Goal: Information Seeking & Learning: Check status

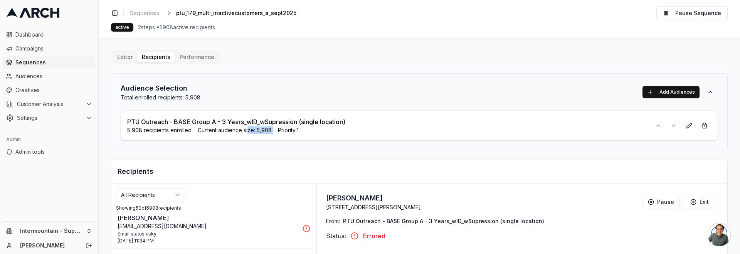
drag, startPoint x: 252, startPoint y: 131, endPoint x: 274, endPoint y: 128, distance: 22.5
click at [274, 128] on div "5,908 recipients enrolled Current audience size: 5,908 Priority: 1" at bounding box center [386, 130] width 518 height 8
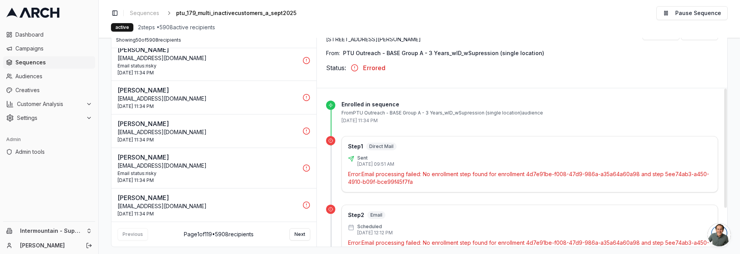
scroll to position [173, 0]
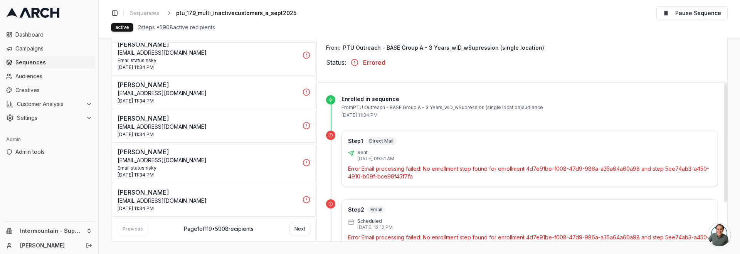
click at [374, 210] on span "Email" at bounding box center [376, 210] width 18 height 8
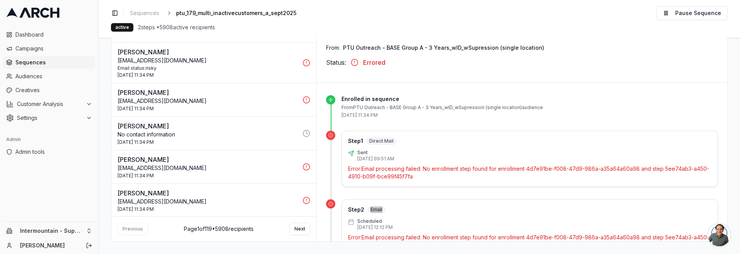
scroll to position [0, 0]
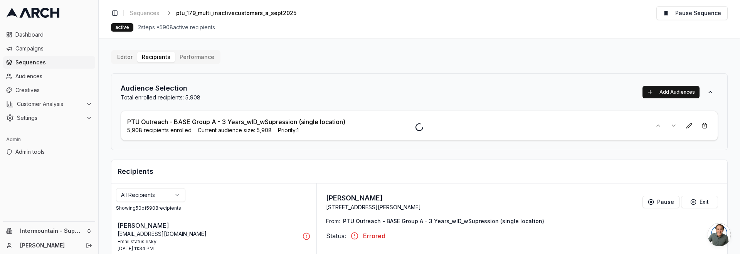
click at [64, 231] on html "Dashboard Campaigns Sequences Audiences Creatives Customer Analysis Settings Ad…" at bounding box center [370, 127] width 740 height 254
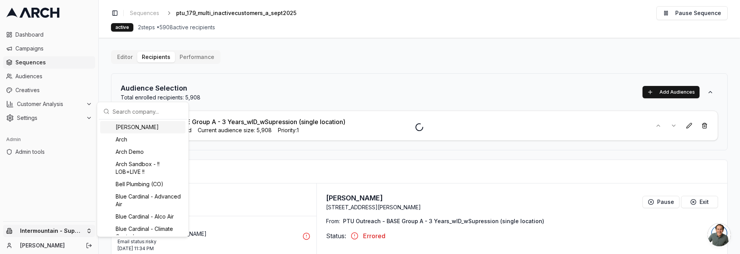
click at [143, 115] on input "text" at bounding box center [147, 111] width 70 height 15
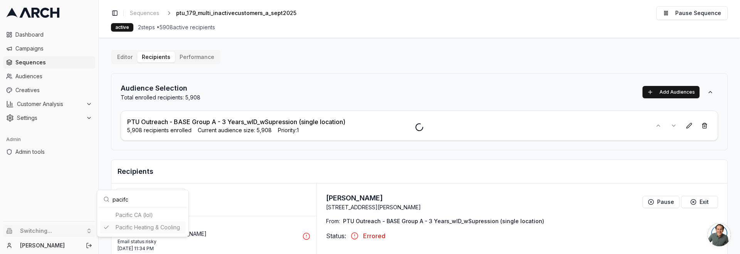
type input "pacifc"
click at [45, 77] on html "Dashboard Campaigns Sequences Audiences Creatives Customer Analysis Settings Ad…" at bounding box center [370, 127] width 740 height 254
click at [38, 77] on span "Audiences" at bounding box center [53, 76] width 77 height 8
drag, startPoint x: 150, startPoint y: 123, endPoint x: 331, endPoint y: 123, distance: 181.4
click at [328, 123] on div at bounding box center [419, 127] width 641 height 254
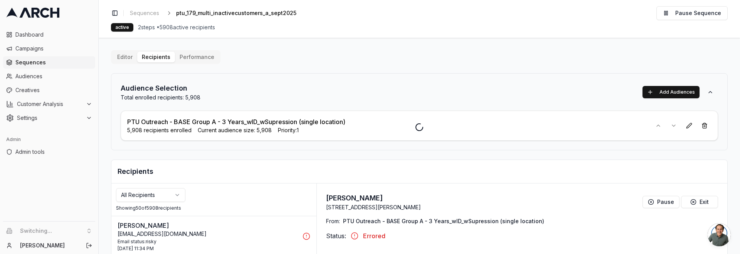
drag, startPoint x: 237, startPoint y: 126, endPoint x: 176, endPoint y: 122, distance: 60.6
click at [175, 125] on div at bounding box center [419, 127] width 641 height 254
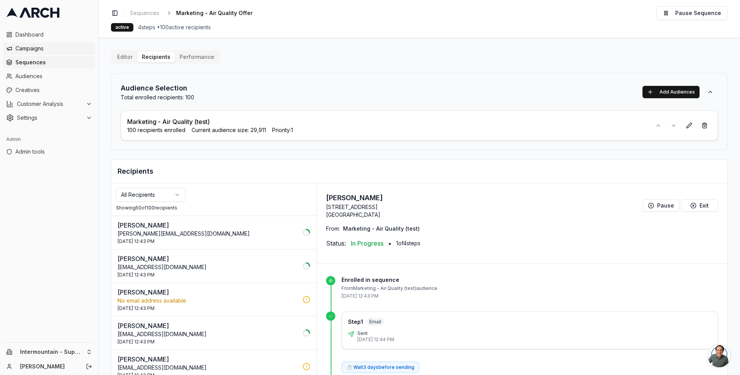
click at [62, 50] on span "Campaigns" at bounding box center [53, 49] width 77 height 8
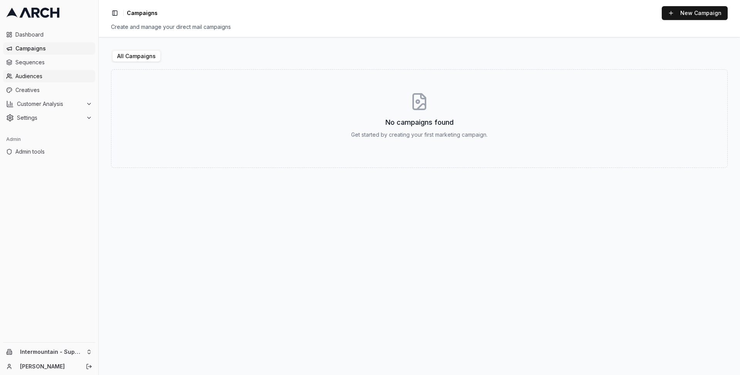
click at [46, 74] on span "Audiences" at bounding box center [53, 76] width 77 height 8
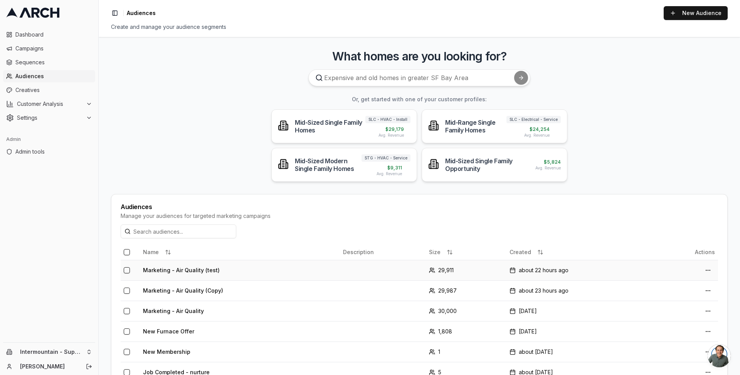
click at [196, 269] on td "Marketing - Air Quality (test)" at bounding box center [240, 270] width 200 height 20
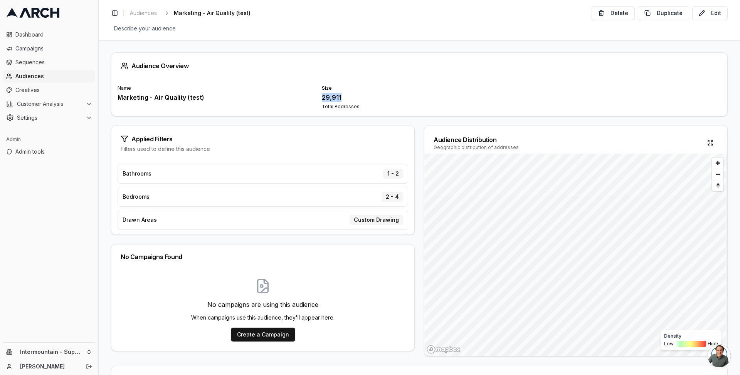
drag, startPoint x: 319, startPoint y: 98, endPoint x: 345, endPoint y: 99, distance: 26.2
click at [345, 99] on div "Name Marketing - Air Quality (test) Size 29,911 Total Addresses" at bounding box center [418, 97] width 603 height 25
click at [703, 16] on button "Edit" at bounding box center [709, 13] width 35 height 14
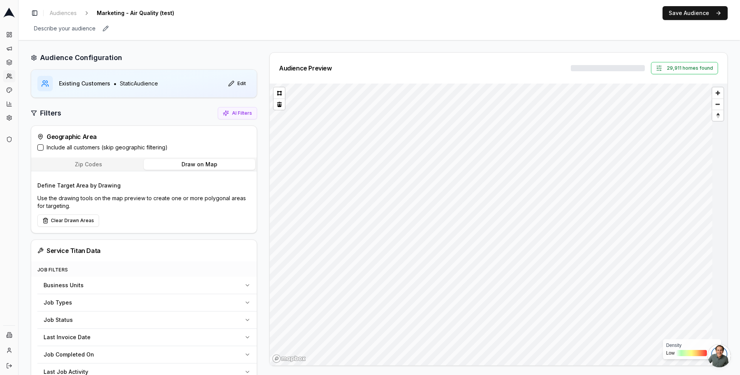
drag, startPoint x: 247, startPoint y: 31, endPoint x: 245, endPoint y: 23, distance: 8.0
click at [247, 31] on div "Describe your audience Edit" at bounding box center [379, 28] width 696 height 11
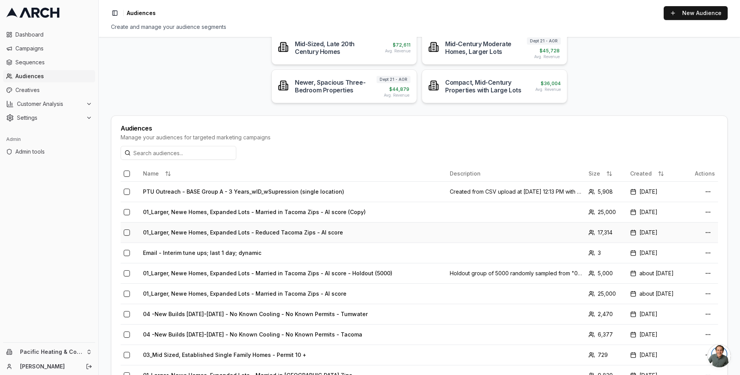
scroll to position [55, 0]
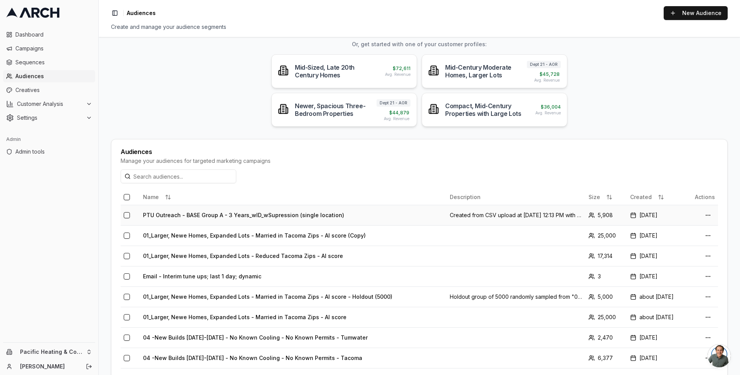
click at [261, 212] on td "PTU Outreach - BASE Group A - 3 Years_wID_wSupression (single location)" at bounding box center [293, 215] width 307 height 20
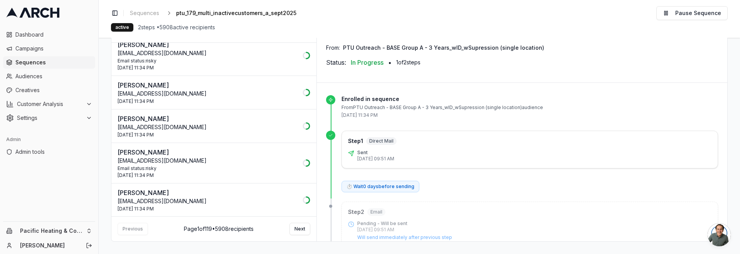
scroll to position [1613, 0]
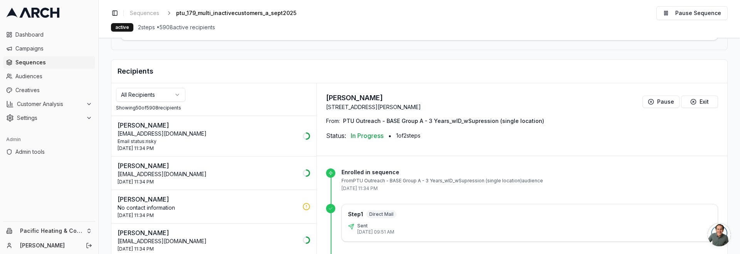
scroll to position [103, 0]
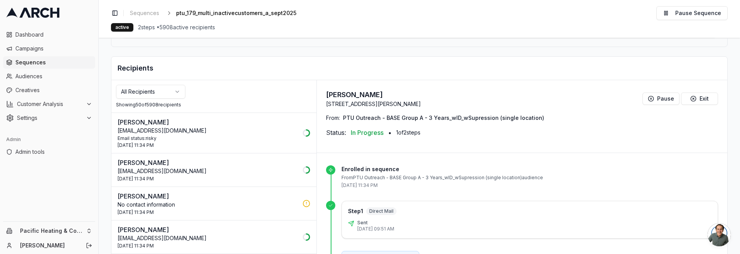
click at [184, 206] on p "No contact information" at bounding box center [207, 205] width 180 height 8
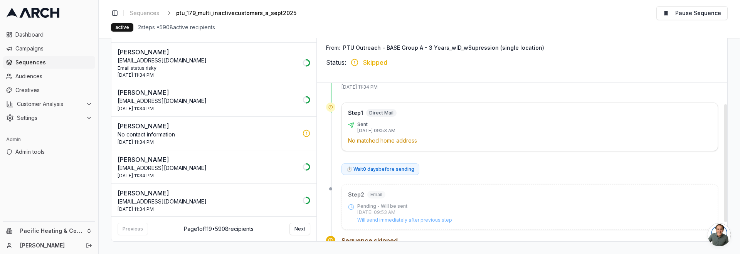
scroll to position [29, 0]
drag, startPoint x: 348, startPoint y: 138, endPoint x: 424, endPoint y: 142, distance: 76.3
click at [427, 142] on p "No matched home address" at bounding box center [529, 140] width 363 height 8
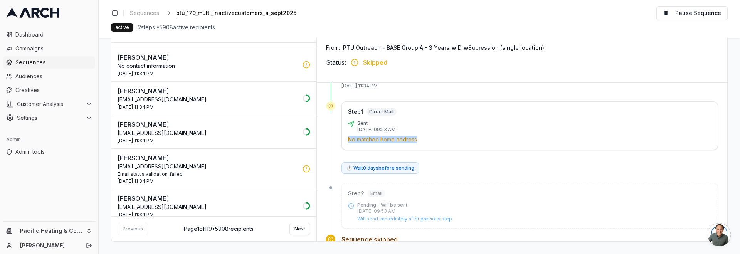
scroll to position [75, 0]
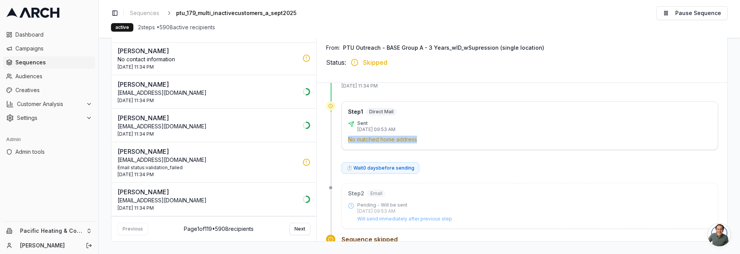
click at [223, 168] on div "Email status: validation_failed" at bounding box center [207, 167] width 180 height 6
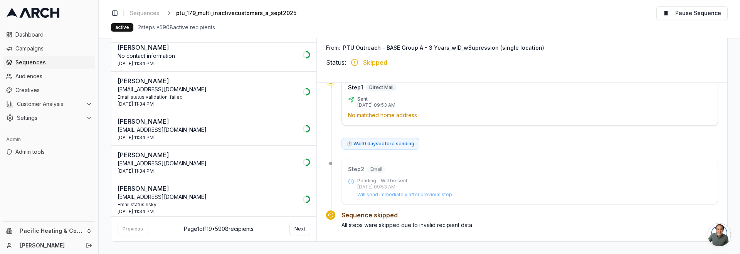
scroll to position [253, 0]
click at [189, 102] on div "3 Oct 2025 - 11:34 PM" at bounding box center [207, 104] width 180 height 6
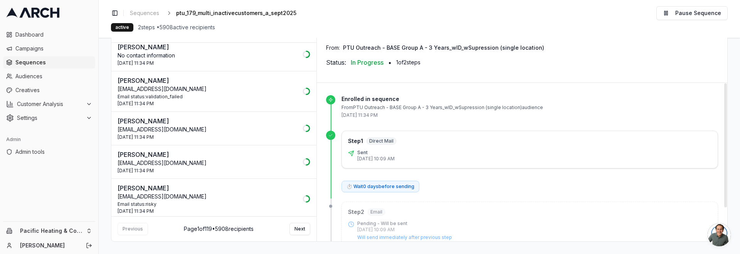
scroll to position [43, 0]
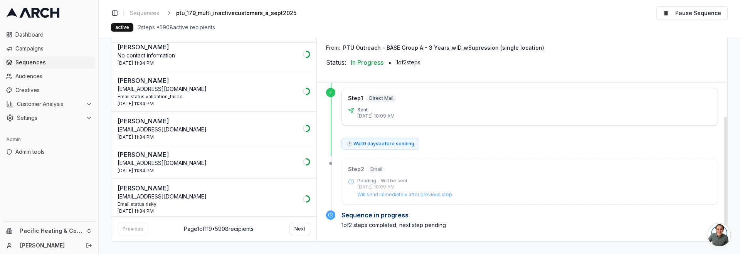
click at [231, 134] on div "3 Oct 2025 - 11:34 PM" at bounding box center [207, 137] width 180 height 6
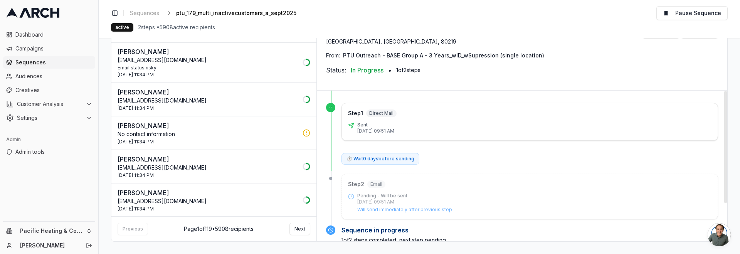
scroll to position [42, 0]
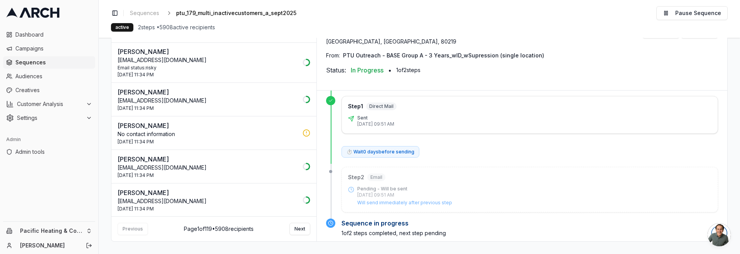
click at [234, 172] on div "[PERSON_NAME] [EMAIL_ADDRESS][DOMAIN_NAME] [DATE] 11:34 PM" at bounding box center [207, 166] width 180 height 24
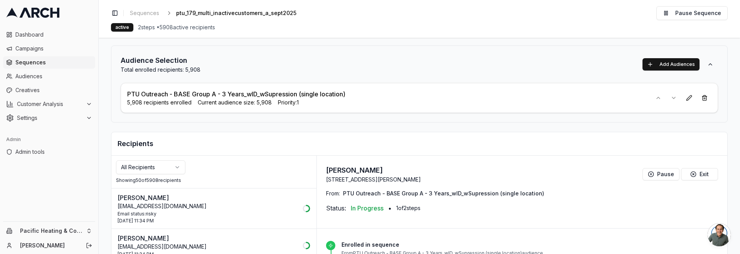
scroll to position [0, 0]
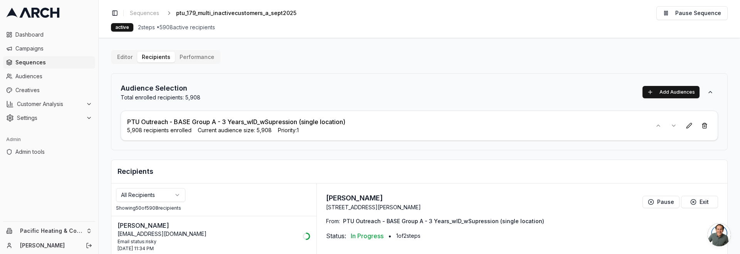
click at [149, 198] on html "Dashboard Campaigns Sequences Audiences Creatives Customer Analysis Settings Ad…" at bounding box center [370, 127] width 740 height 254
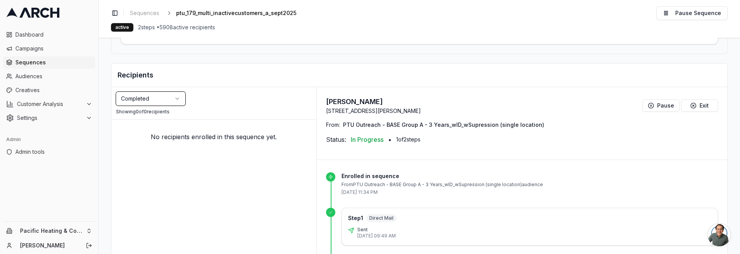
scroll to position [145, 0]
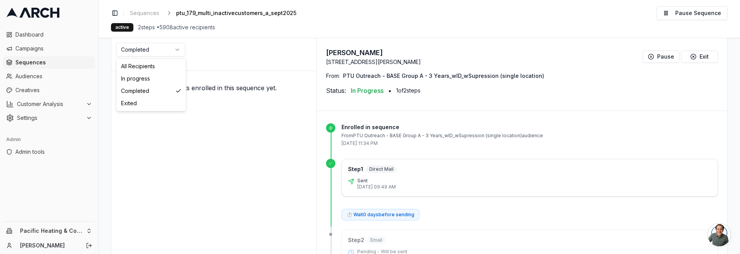
click at [148, 50] on html "Dashboard Campaigns Sequences Audiences Creatives Customer Analysis Settings Ad…" at bounding box center [370, 127] width 740 height 254
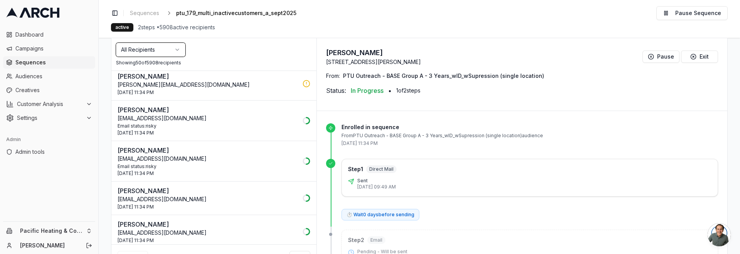
scroll to position [1528, 0]
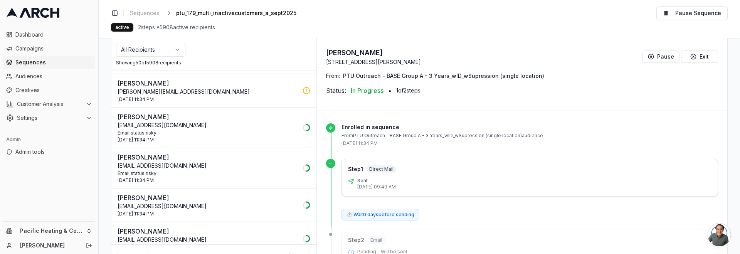
click at [210, 137] on div "[DATE] 11:34 PM" at bounding box center [207, 140] width 180 height 6
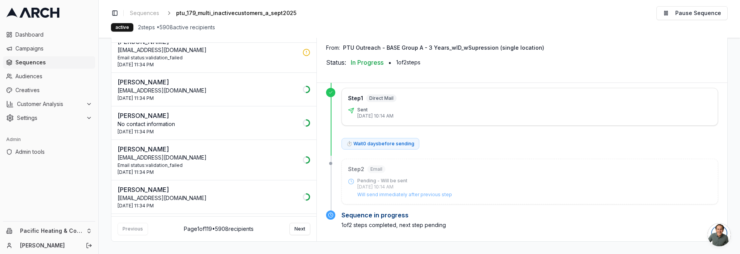
scroll to position [0, 0]
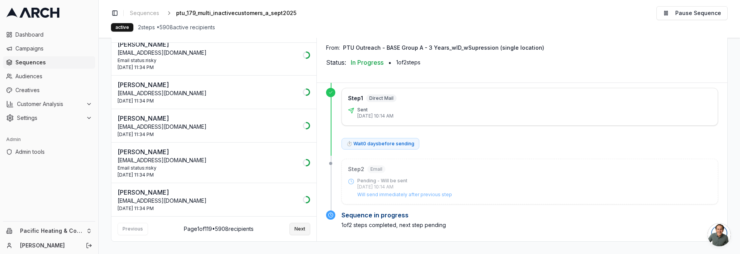
click at [302, 227] on button "Next" at bounding box center [299, 229] width 21 height 12
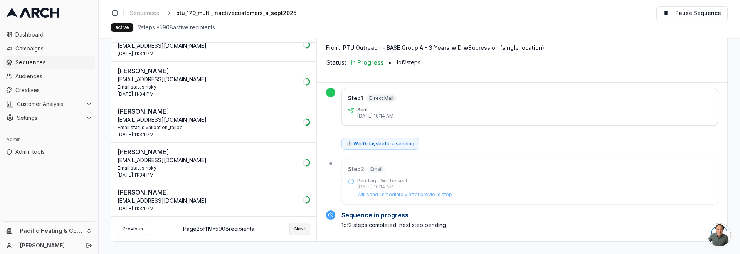
click at [295, 225] on button "Next" at bounding box center [299, 229] width 21 height 12
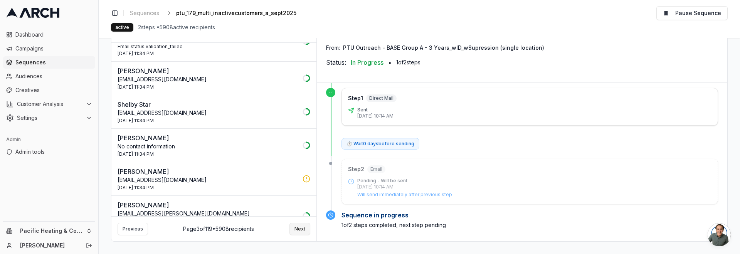
click at [299, 224] on button "Next" at bounding box center [299, 229] width 21 height 12
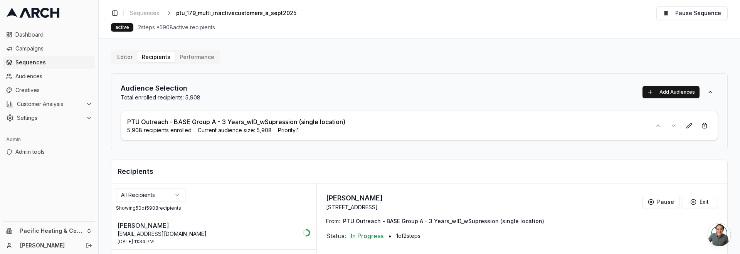
scroll to position [173, 0]
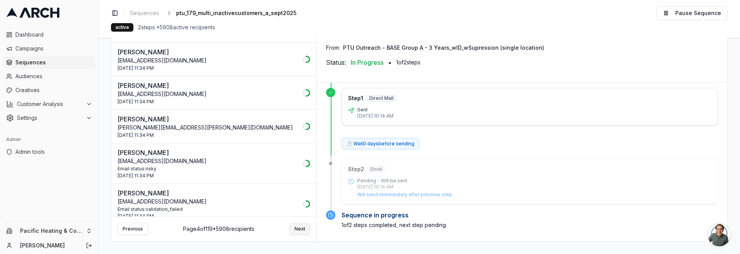
click at [304, 227] on button "Next" at bounding box center [299, 229] width 21 height 12
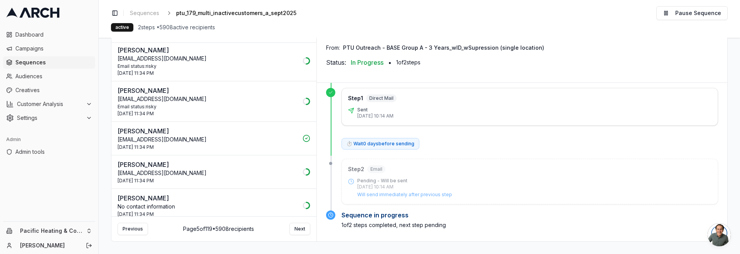
scroll to position [69, 0]
click at [288, 138] on p "[EMAIL_ADDRESS][DOMAIN_NAME]" at bounding box center [207, 139] width 180 height 8
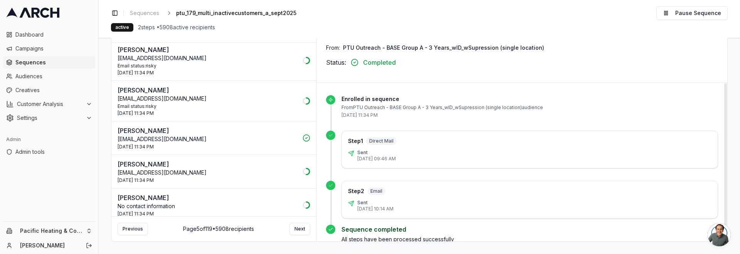
scroll to position [14, 0]
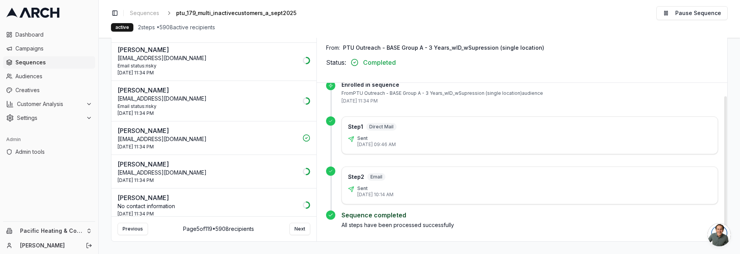
drag, startPoint x: 408, startPoint y: 197, endPoint x: 138, endPoint y: 161, distance: 272.8
click at [329, 192] on div "Step 2 Email Sent 8 Oct 2025 - 10:14 AM" at bounding box center [522, 188] width 392 height 44
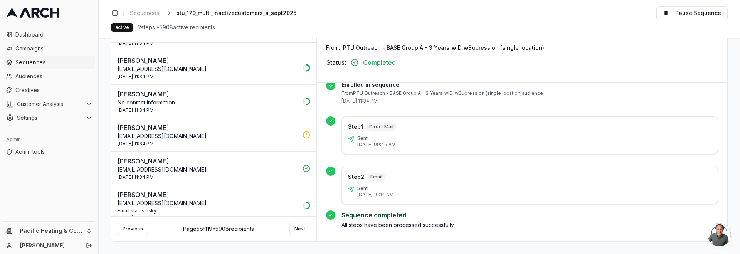
scroll to position [174, 0]
click at [238, 173] on div "3 Oct 2025 - 11:34 PM" at bounding box center [207, 176] width 180 height 6
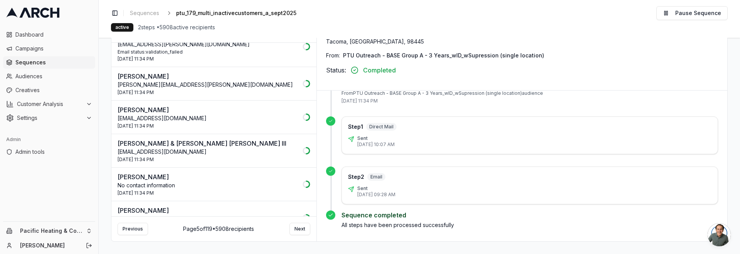
scroll to position [463, 0]
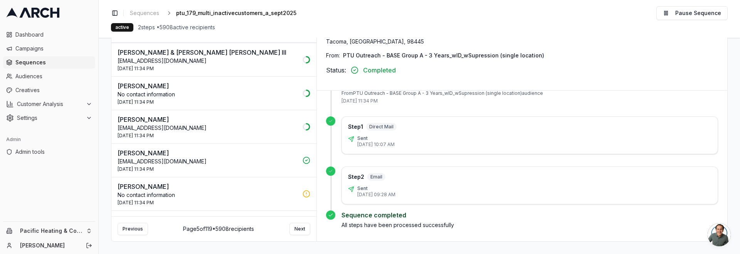
click at [238, 160] on p "walax55@hotmail.com" at bounding box center [207, 162] width 180 height 8
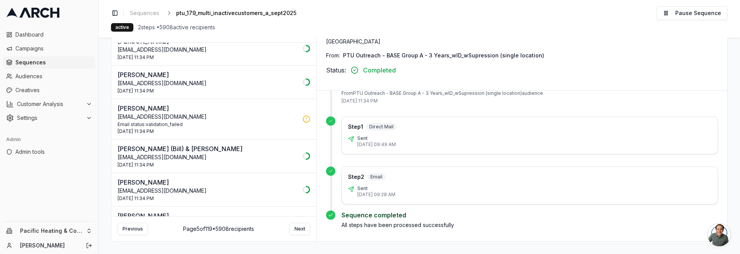
scroll to position [929, 0]
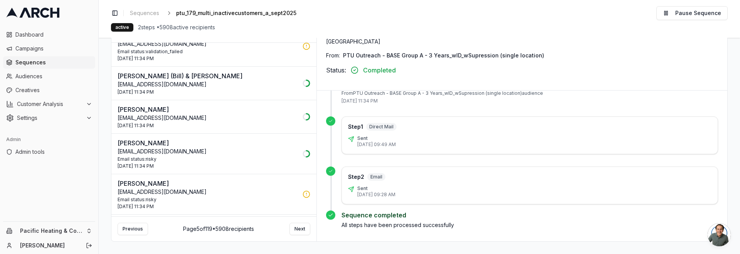
click at [250, 112] on p "Stefani Gregory" at bounding box center [207, 109] width 180 height 9
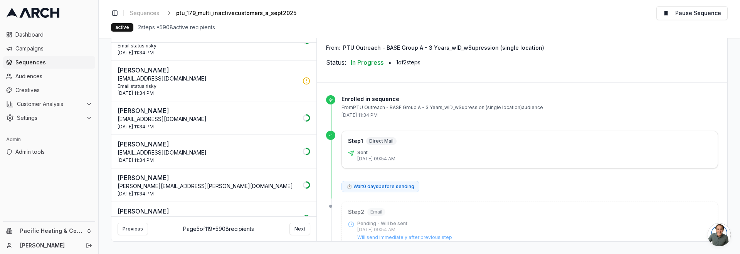
scroll to position [1250, 0]
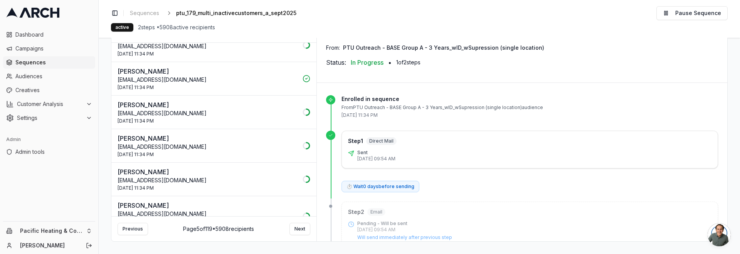
click at [253, 72] on p "Patrick Dill" at bounding box center [207, 71] width 180 height 9
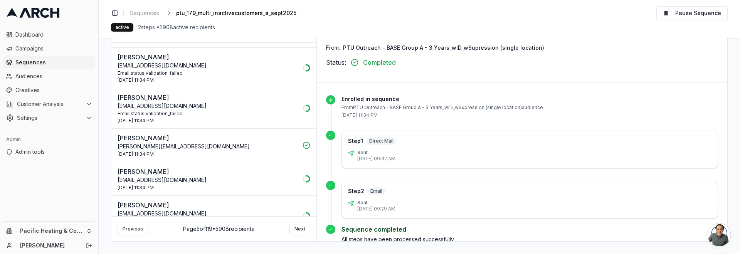
scroll to position [1599, 0]
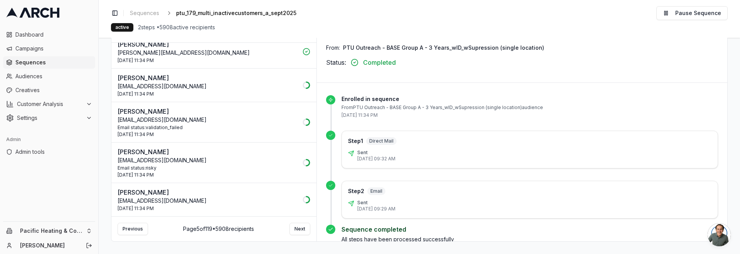
click at [254, 56] on p "michelle@smallcar.com" at bounding box center [207, 53] width 180 height 8
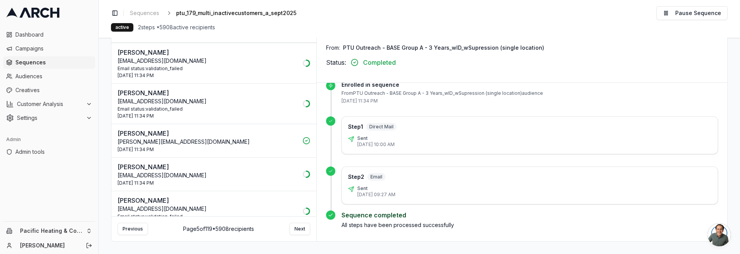
scroll to position [1502, 0]
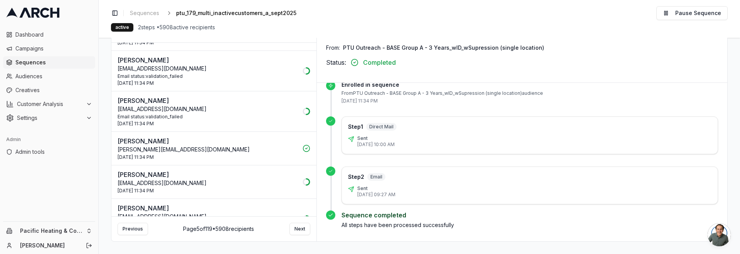
click at [250, 147] on p "michelle@smallcar.com" at bounding box center [207, 150] width 180 height 8
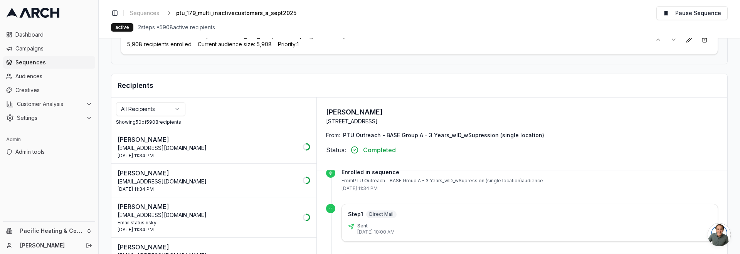
scroll to position [0, 0]
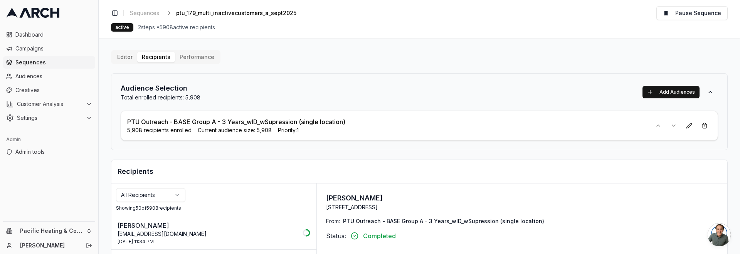
click at [172, 191] on html "Dashboard Campaigns Sequences Audiences Creatives Customer Analysis Settings Ad…" at bounding box center [370, 127] width 740 height 254
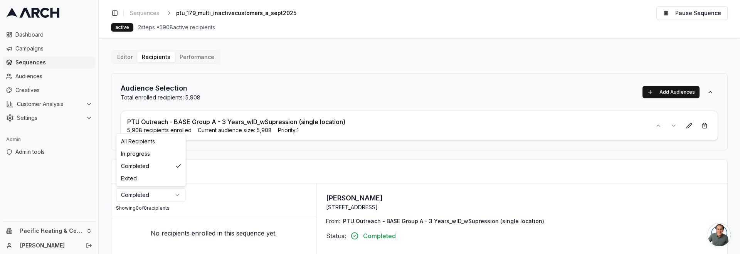
click at [163, 197] on html "Dashboard Campaigns Sequences Audiences Creatives Customer Analysis Settings Ad…" at bounding box center [370, 127] width 740 height 254
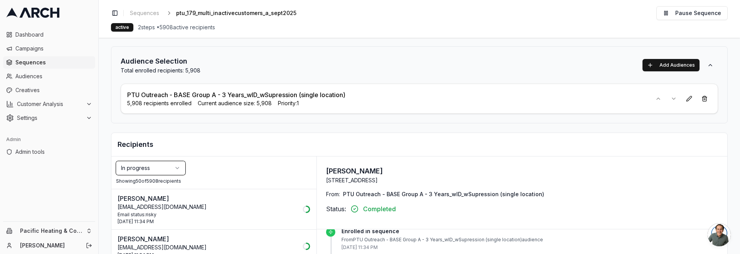
scroll to position [54, 0]
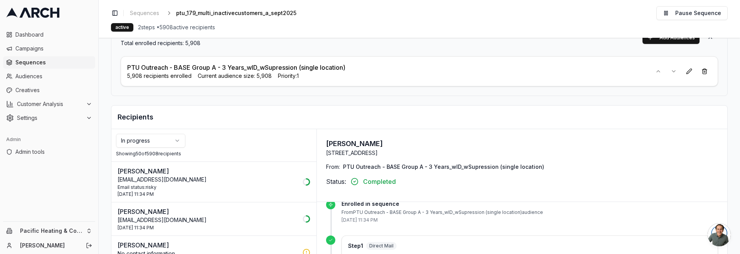
click at [158, 136] on html "Dashboard Campaigns Sequences Audiences Creatives Customer Analysis Settings Ad…" at bounding box center [370, 127] width 740 height 254
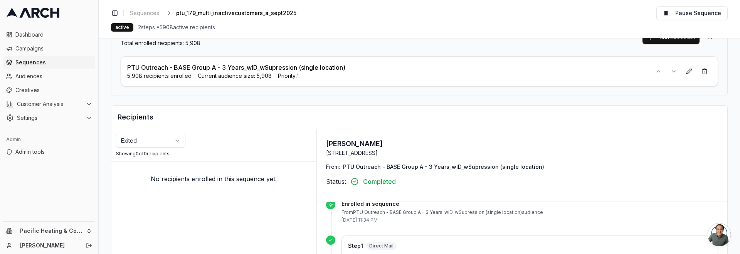
click at [153, 145] on html "Dashboard Campaigns Sequences Audiences Creatives Customer Analysis Settings Ad…" at bounding box center [370, 127] width 740 height 254
click at [156, 138] on html "Dashboard Campaigns Sequences Audiences Creatives Customer Analysis Settings Ad…" at bounding box center [370, 127] width 740 height 254
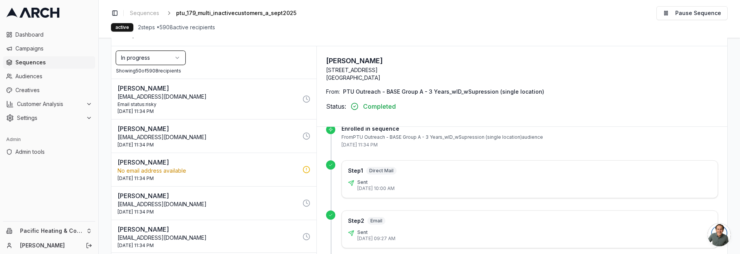
scroll to position [0, 0]
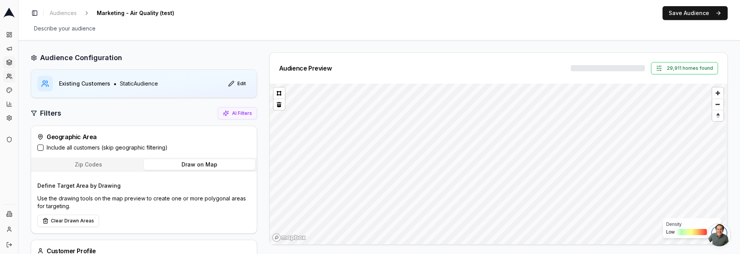
click at [12, 64] on icon at bounding box center [9, 62] width 6 height 6
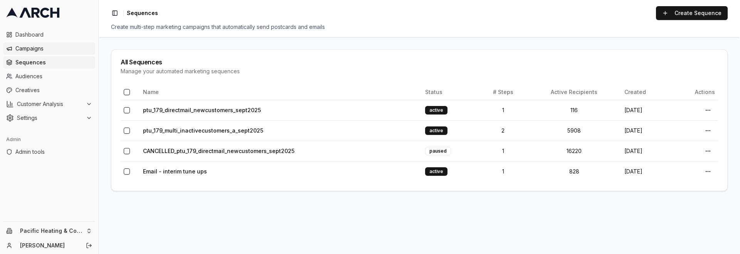
click at [46, 53] on link "Campaigns" at bounding box center [49, 48] width 92 height 12
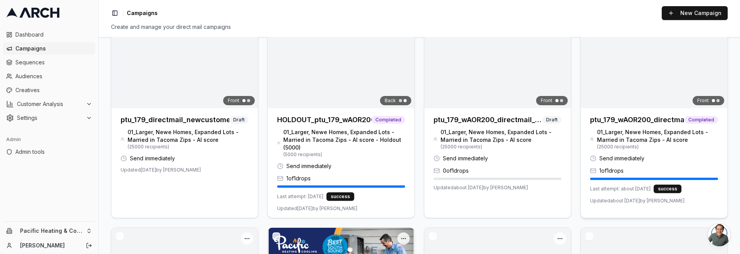
scroll to position [81, 0]
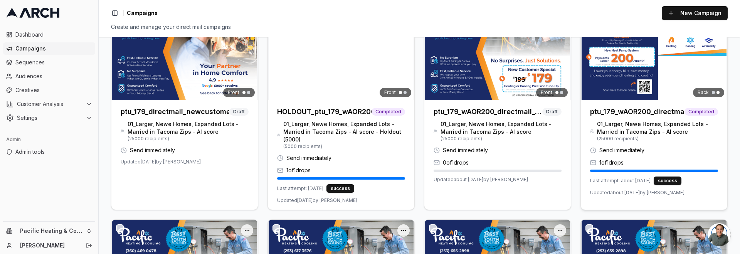
click at [642, 115] on h3 "ptu_179_wAOR200_directmail_tacoma_sept2025" at bounding box center [637, 111] width 94 height 11
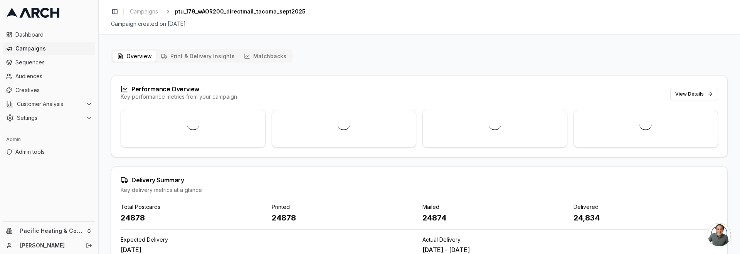
click at [273, 57] on button "Matchbacks" at bounding box center [265, 56] width 52 height 11
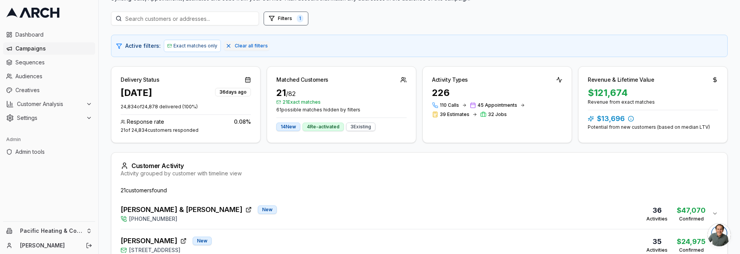
scroll to position [91, 0]
drag, startPoint x: 475, startPoint y: 106, endPoint x: 506, endPoint y: 106, distance: 31.6
click at [506, 106] on div "45 Appointments" at bounding box center [493, 105] width 47 height 6
click at [488, 105] on span "45 Appointments" at bounding box center [497, 105] width 40 height 6
drag, startPoint x: 439, startPoint y: 105, endPoint x: 508, endPoint y: 106, distance: 69.3
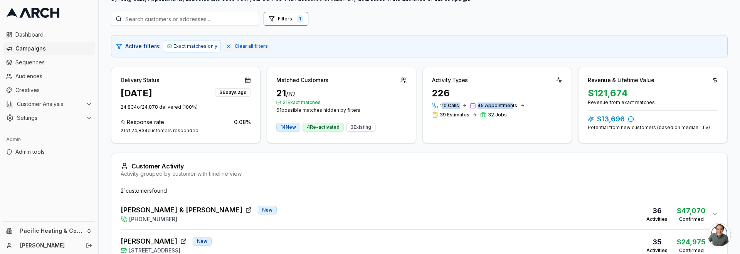
click at [508, 106] on div "110 Calls 45 Appointments 39 Estimates 32 Jobs" at bounding box center [497, 109] width 130 height 15
drag, startPoint x: 508, startPoint y: 107, endPoint x: 488, endPoint y: 106, distance: 19.7
click at [508, 107] on span "45 Appointments" at bounding box center [497, 105] width 40 height 6
drag, startPoint x: 452, startPoint y: 106, endPoint x: 481, endPoint y: 105, distance: 28.9
click at [480, 106] on div "110 Calls 45 Appointments 39 Estimates 32 Jobs" at bounding box center [497, 109] width 130 height 15
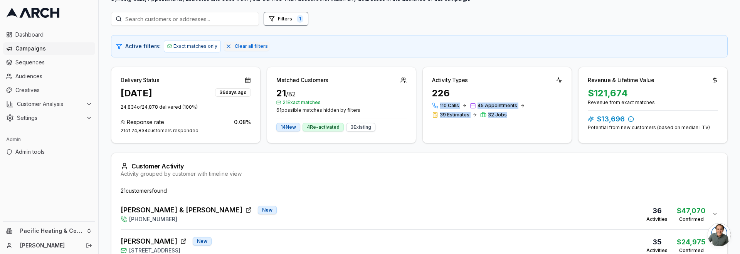
click at [506, 114] on div "110 Calls 45 Appointments 39 Estimates 32 Jobs" at bounding box center [497, 109] width 130 height 15
click at [425, 128] on div "Activity Types 226 110 Calls 45 Appointments 39 Estimates 32 Jobs" at bounding box center [496, 105] width 149 height 77
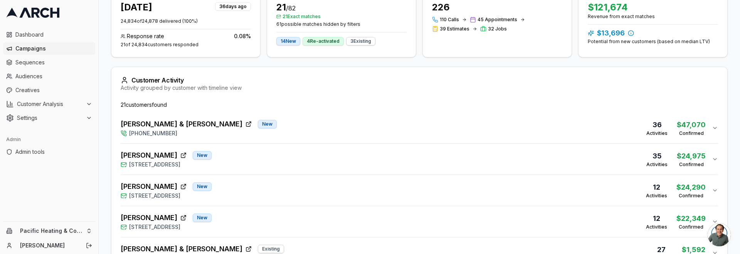
scroll to position [180, 0]
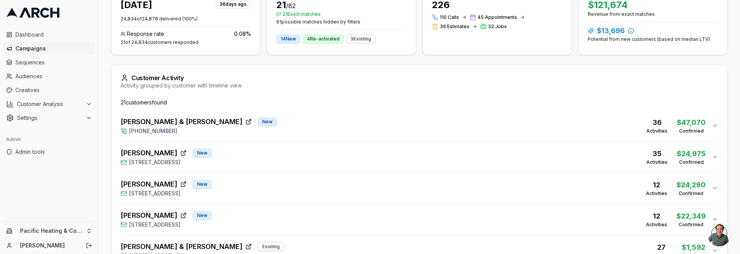
click at [263, 136] on button "Mark & Patty Salter New (253) 319-0466 36 Activities $47,070 Confirmed" at bounding box center [419, 125] width 597 height 31
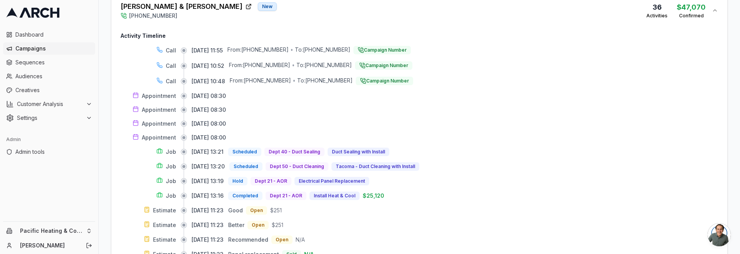
scroll to position [0, 0]
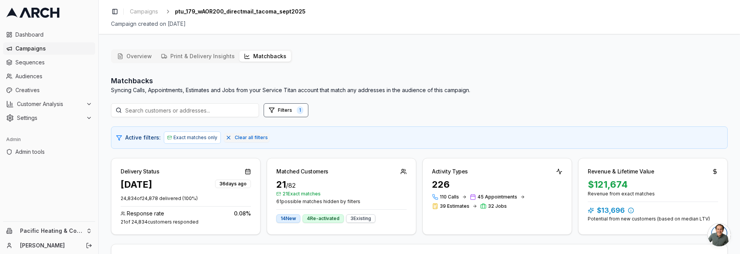
click at [147, 55] on button "Overview" at bounding box center [134, 56] width 44 height 11
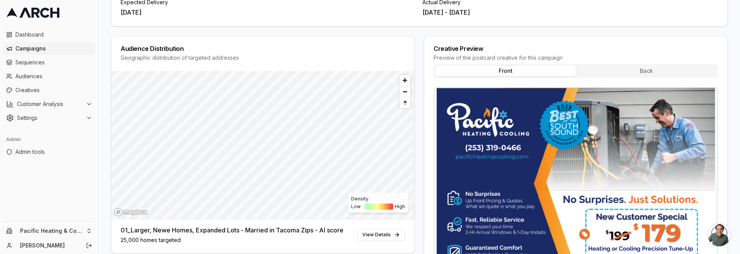
scroll to position [342, 0]
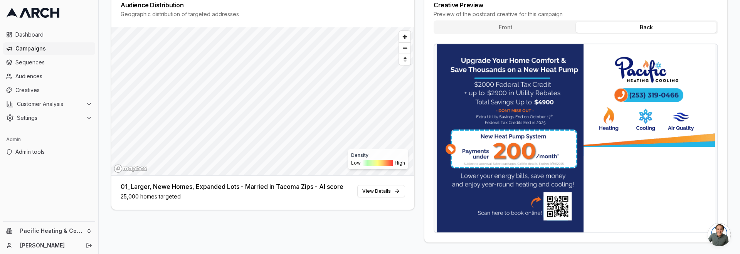
click at [639, 29] on button "Back" at bounding box center [645, 27] width 141 height 11
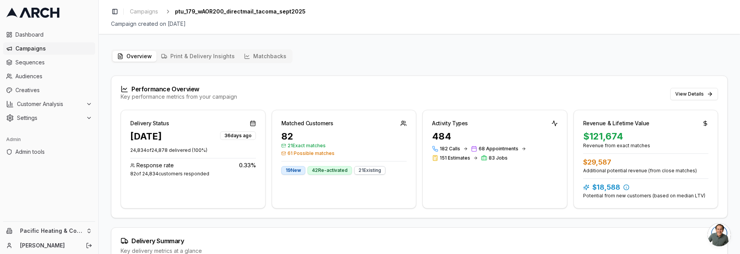
click at [275, 57] on button "Matchbacks" at bounding box center [265, 56] width 52 height 11
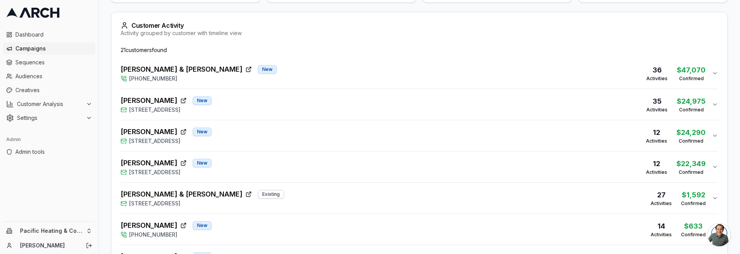
scroll to position [117, 0]
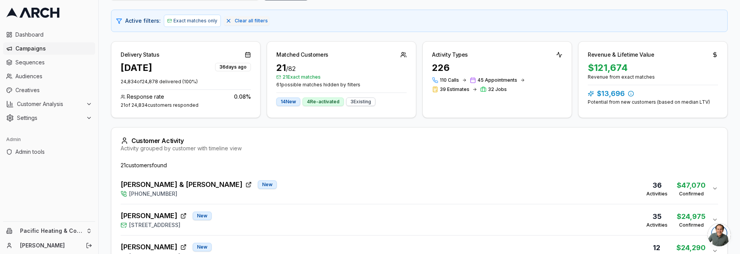
click at [253, 179] on div "Mark & Patty Salter New (253) 319-0466 36 Activities $47,070 Confirmed" at bounding box center [416, 188] width 591 height 18
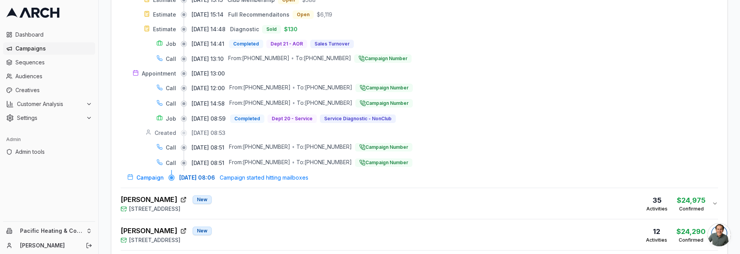
scroll to position [690, 0]
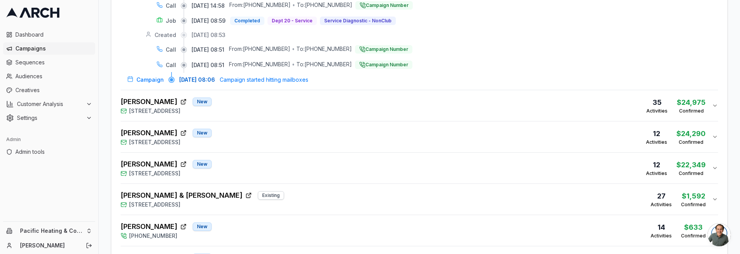
click at [309, 105] on div "Dave Houser New 715 North Sunset Drive, Tacoma, WA 98406 35 Activities $24,975 …" at bounding box center [416, 105] width 591 height 18
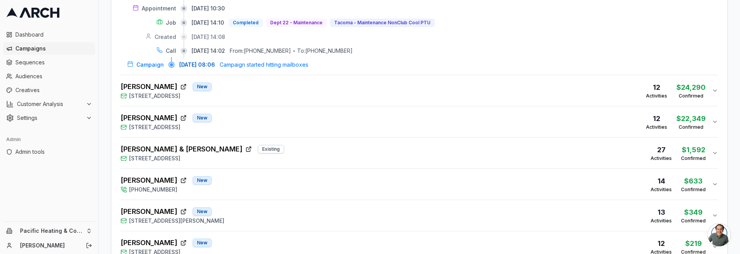
scroll to position [1220, 0]
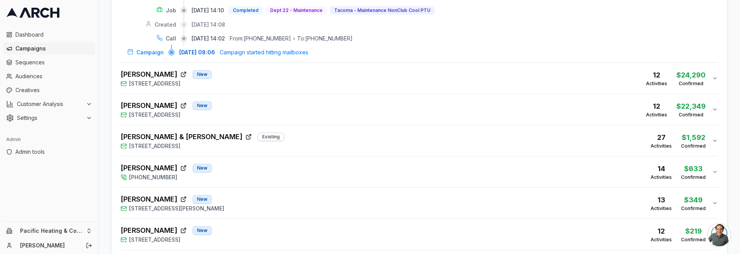
click at [253, 114] on div "Kathy Chau New 7827 South J Street, Tacoma, WA 98408 12 Activities $22,349 Conf…" at bounding box center [416, 109] width 591 height 18
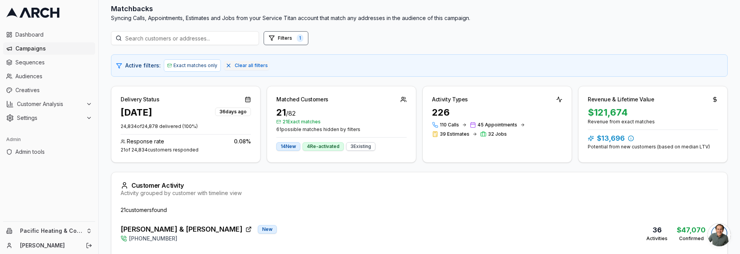
scroll to position [73, 0]
drag, startPoint x: 219, startPoint y: 111, endPoint x: 247, endPoint y: 111, distance: 27.7
click at [247, 111] on div "36 days ago" at bounding box center [233, 111] width 36 height 8
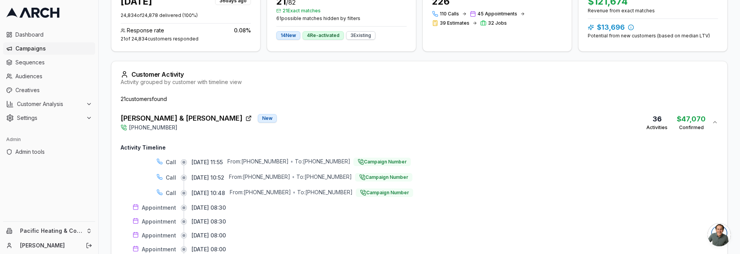
scroll to position [177, 0]
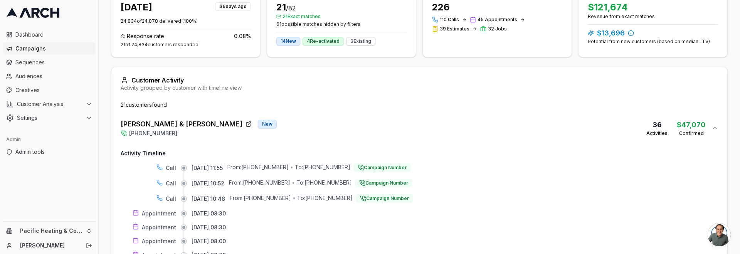
click at [363, 129] on div "Mark & Patty Salter New (253) 319-0466 36 Activities $47,070 Confirmed" at bounding box center [416, 128] width 591 height 18
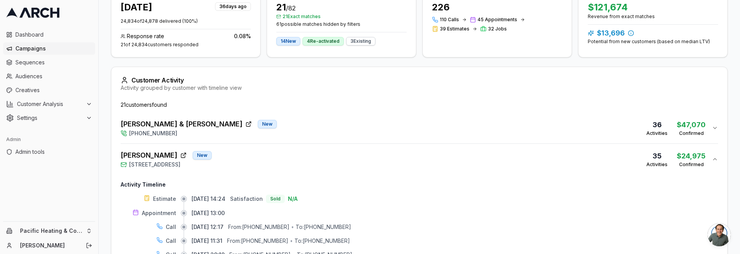
click at [267, 160] on div "Dave Houser New 715 North Sunset Drive, Tacoma, WA 98406 35 Activities $24,975 …" at bounding box center [416, 159] width 591 height 18
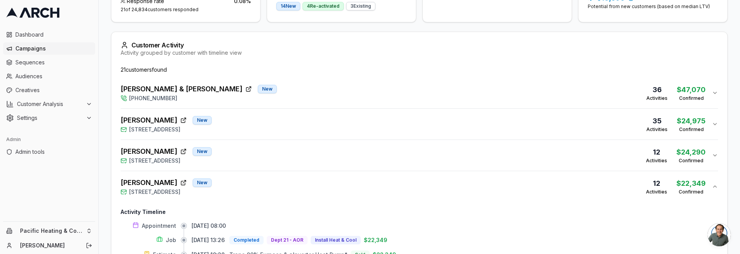
drag, startPoint x: 275, startPoint y: 186, endPoint x: 284, endPoint y: 188, distance: 9.2
click at [275, 186] on div "Kathy Chau New 7827 South J Street, Tacoma, WA 98408 12 Activities $22,349 Conf…" at bounding box center [416, 186] width 591 height 18
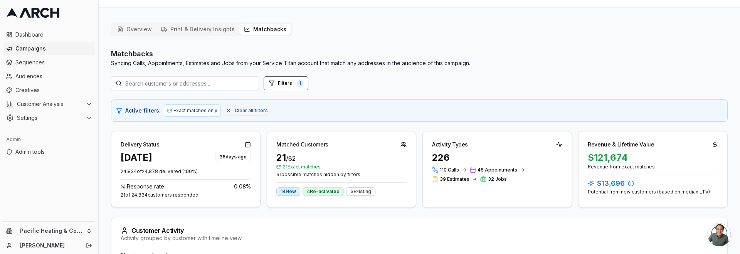
scroll to position [25, 0]
click at [129, 29] on button "Overview" at bounding box center [134, 30] width 44 height 11
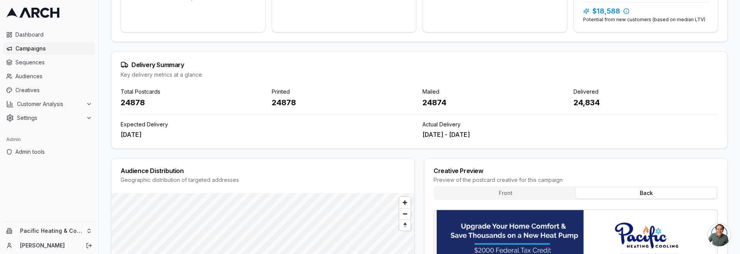
scroll to position [342, 0]
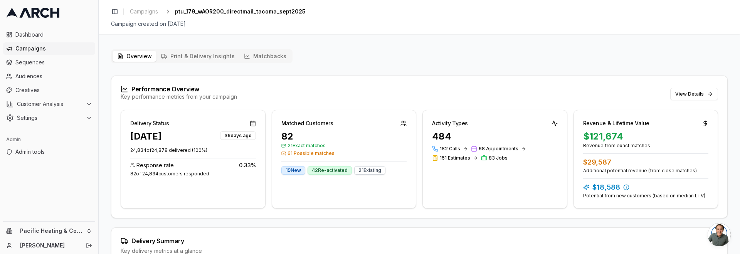
scroll to position [342, 0]
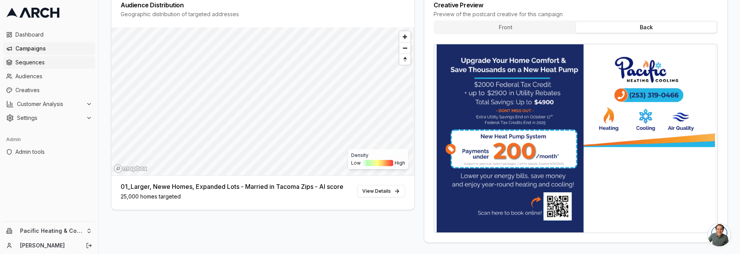
click at [75, 64] on span "Sequences" at bounding box center [53, 63] width 77 height 8
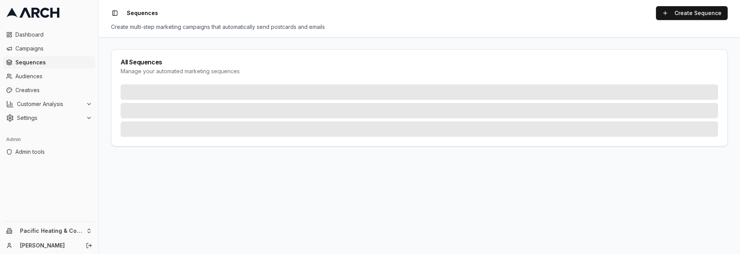
click at [74, 232] on html "Dashboard Campaigns Sequences Audiences Creatives Customer Analysis Settings Ad…" at bounding box center [370, 127] width 740 height 254
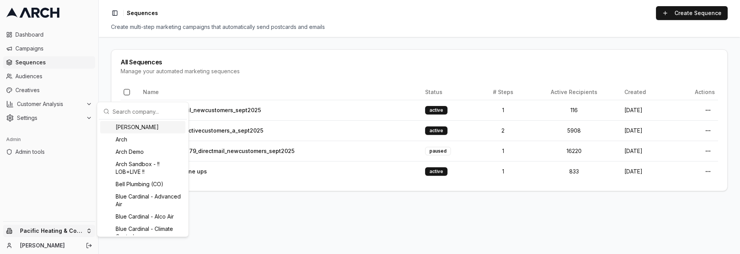
click at [170, 115] on input "text" at bounding box center [147, 111] width 70 height 15
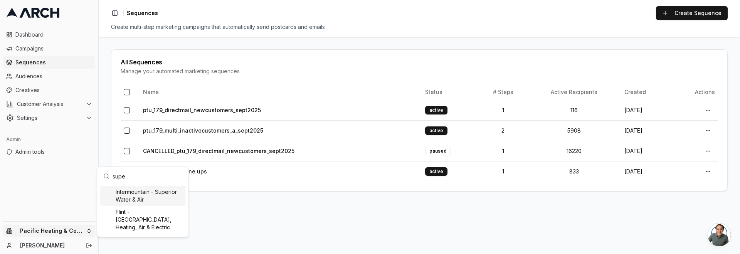
type input "super"
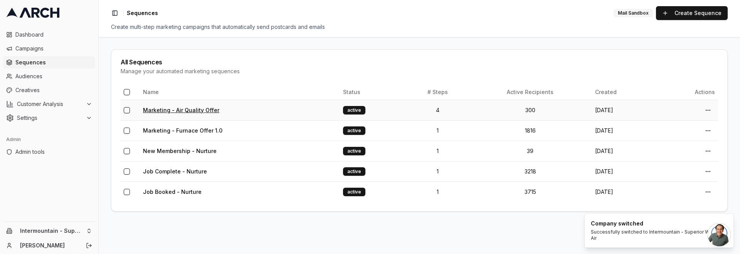
click at [205, 109] on link "Marketing - Air Quality Offer" at bounding box center [181, 110] width 76 height 7
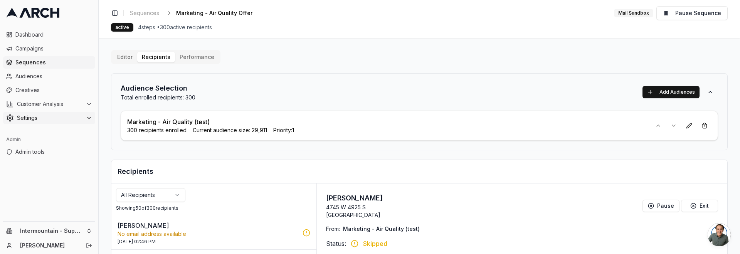
click at [81, 118] on span "Settings" at bounding box center [50, 118] width 66 height 8
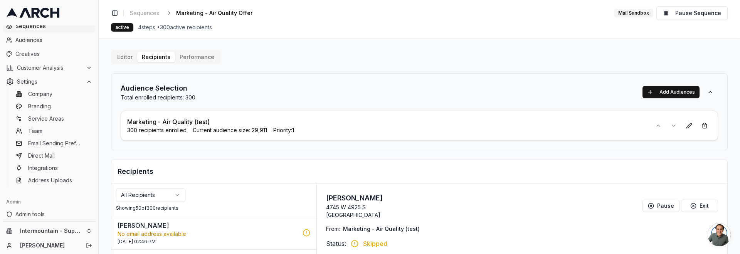
scroll to position [39, 0]
click at [51, 210] on span "Admin tools" at bounding box center [53, 212] width 77 height 8
click at [590, 23] on div "Toggle Sidebar Sequences Marketing - Air Quality Offer Edit Mail Sandbox Pause …" at bounding box center [419, 19] width 641 height 38
click at [468, 67] on div "Editor Recipients Performance Audience Selection Total enrolled recipients: 300…" at bounding box center [419, 232] width 616 height 365
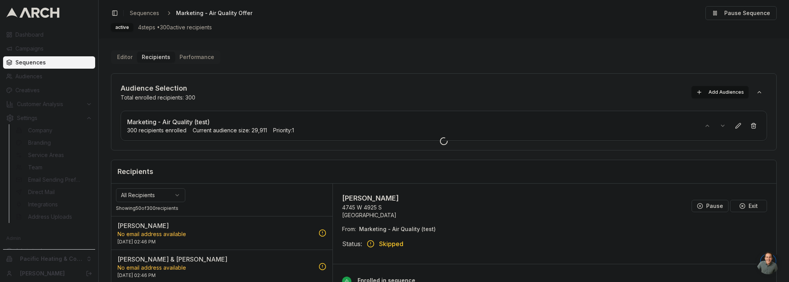
scroll to position [11, 0]
